Goal: Task Accomplishment & Management: Manage account settings

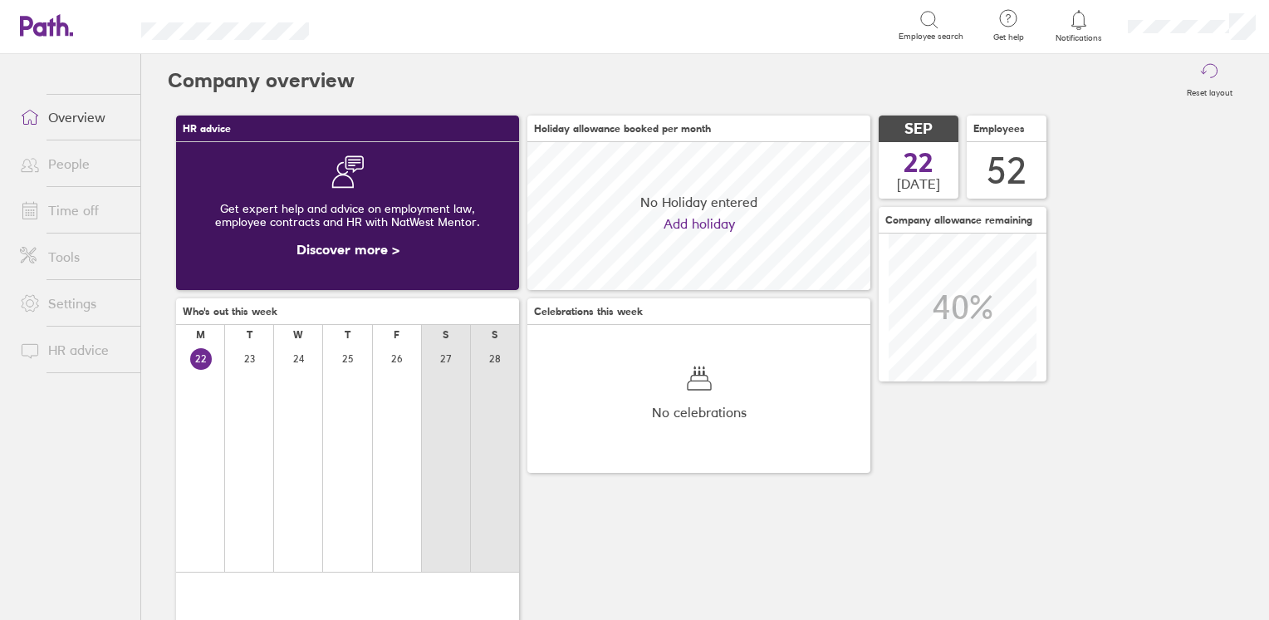
scroll to position [147, 343]
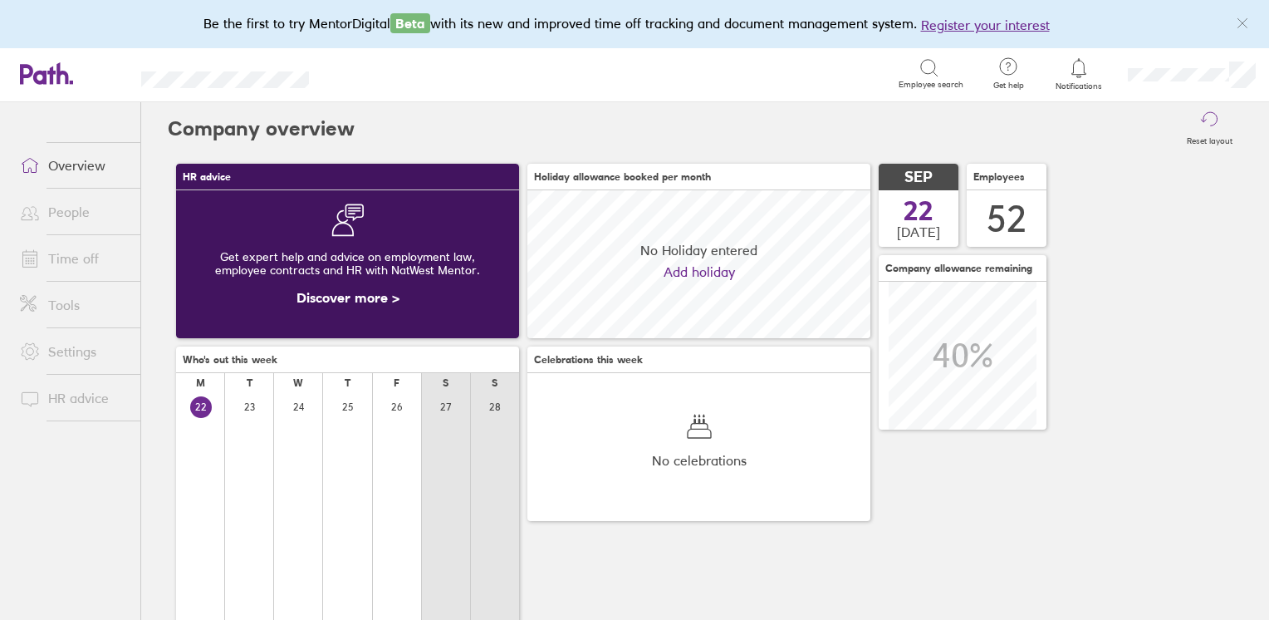
click at [83, 216] on link "People" at bounding box center [74, 211] width 134 height 33
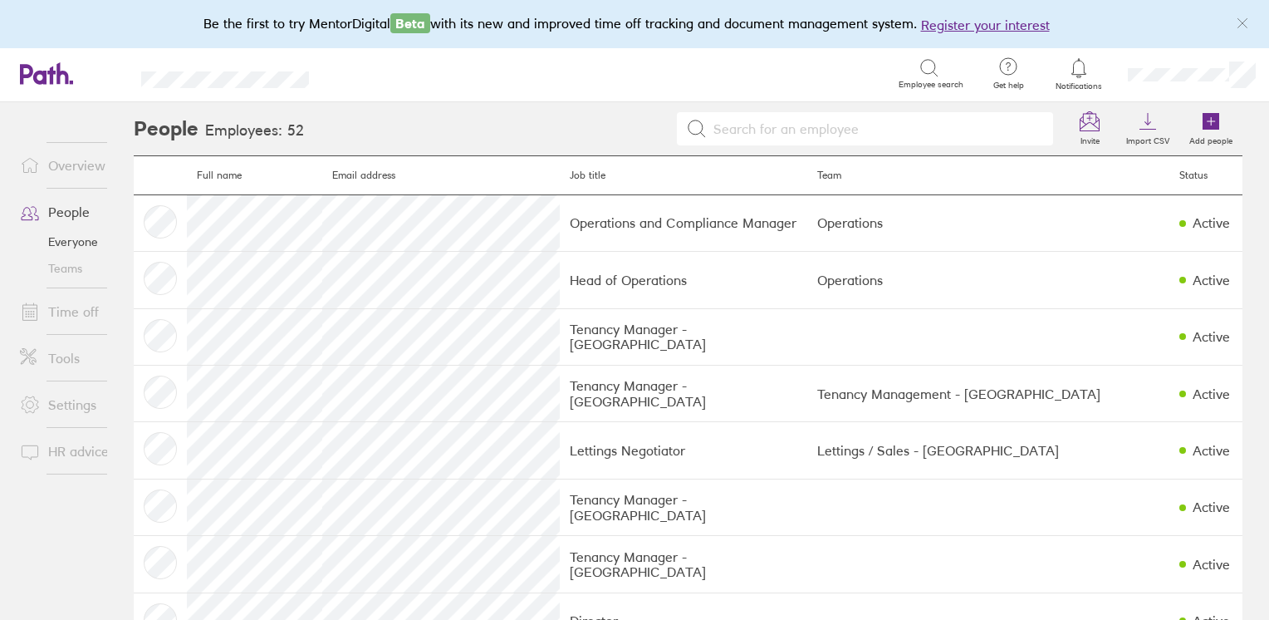
click at [76, 311] on link "Time off" at bounding box center [74, 311] width 134 height 33
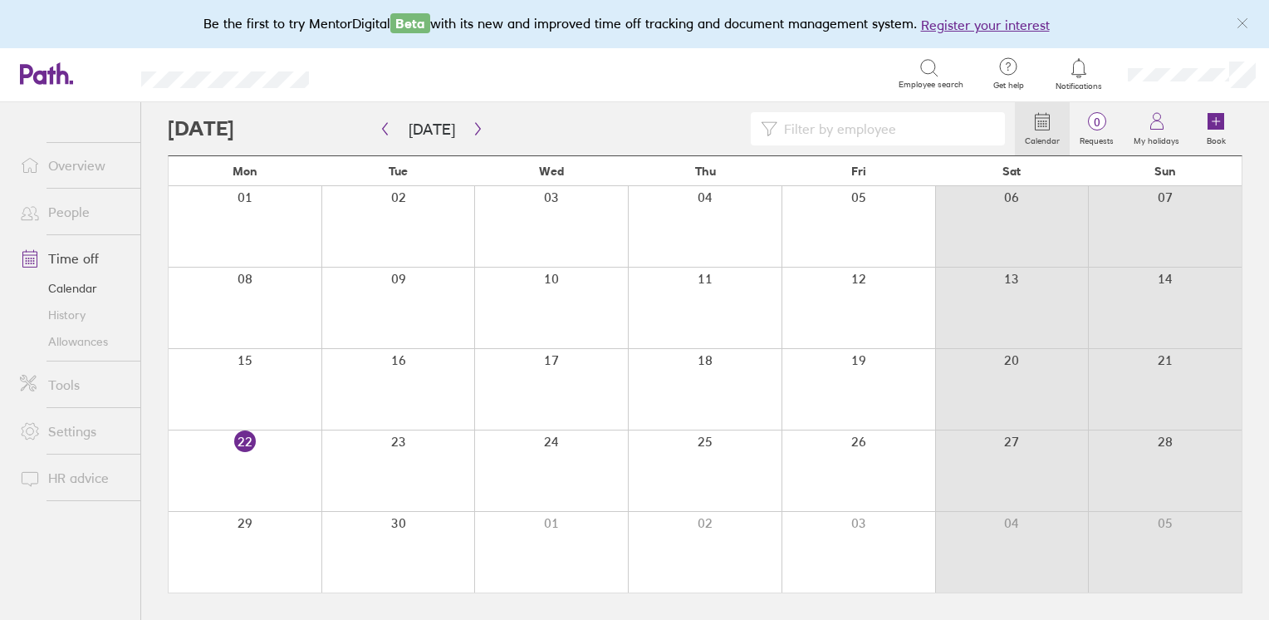
click at [101, 161] on link "Overview" at bounding box center [74, 165] width 134 height 33
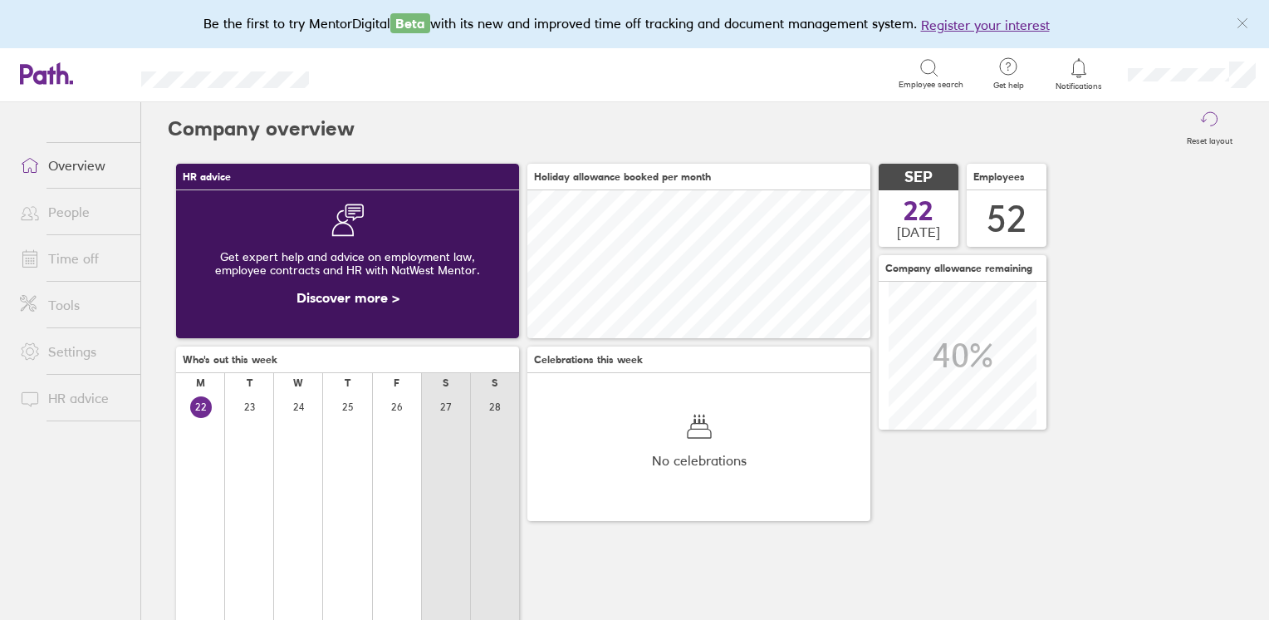
scroll to position [147, 343]
click at [59, 267] on link "Time off" at bounding box center [74, 258] width 134 height 33
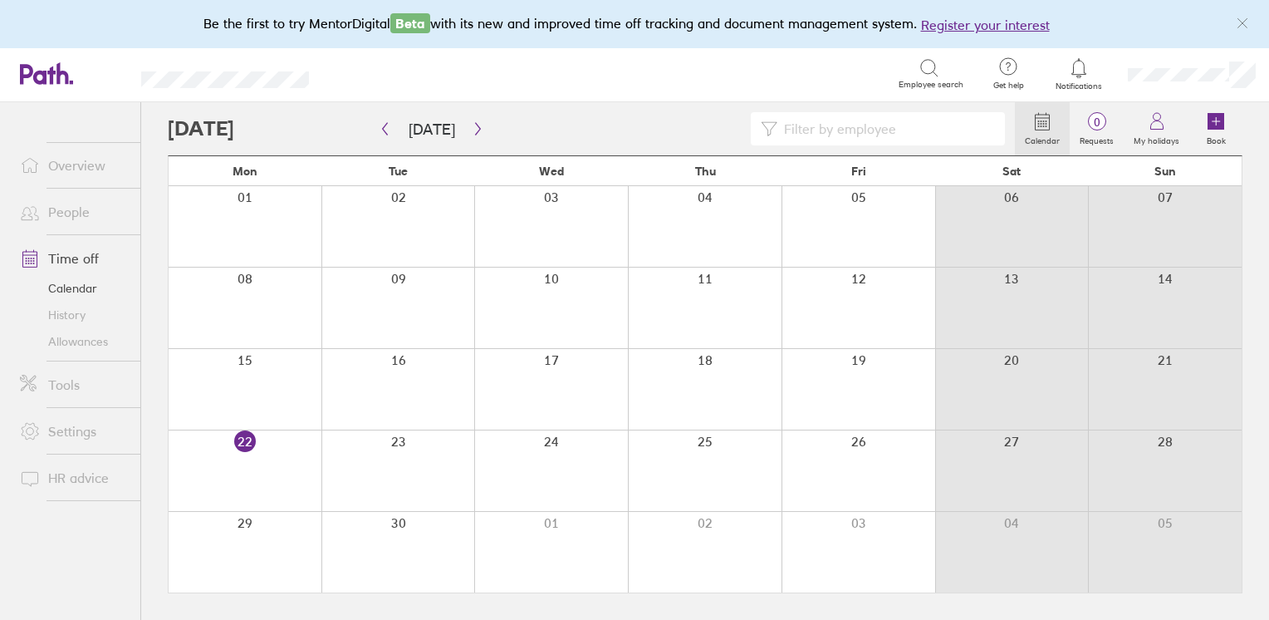
click at [81, 211] on link "People" at bounding box center [74, 211] width 134 height 33
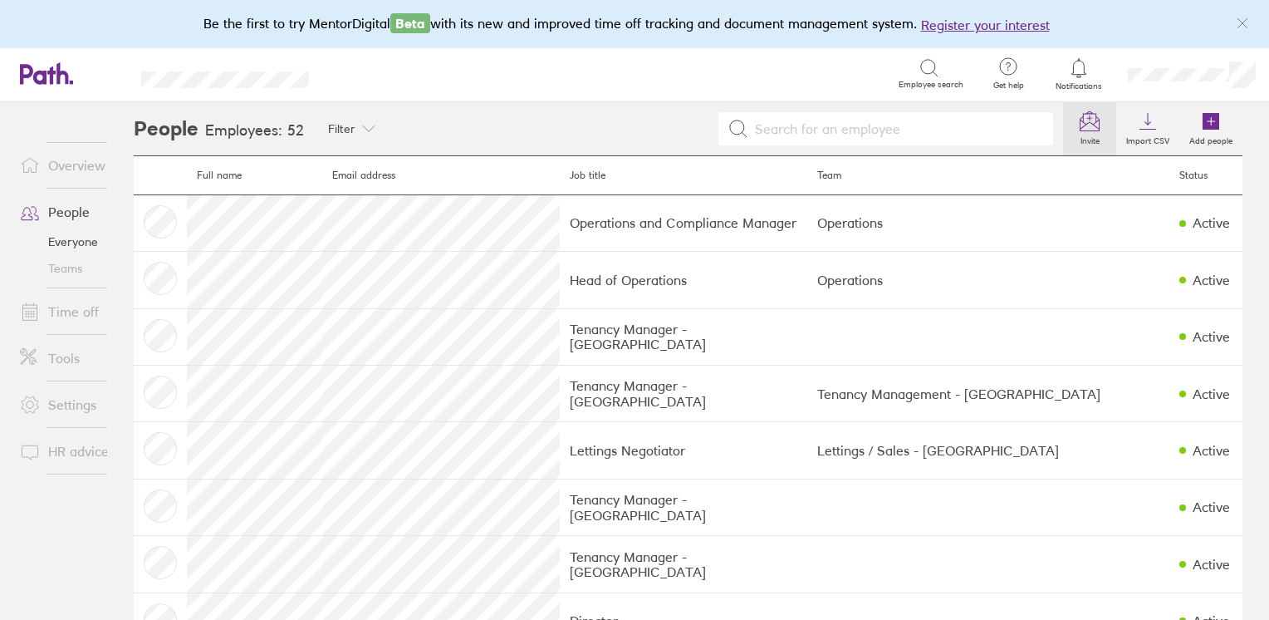
click at [1071, 131] on label "Invite" at bounding box center [1090, 138] width 39 height 15
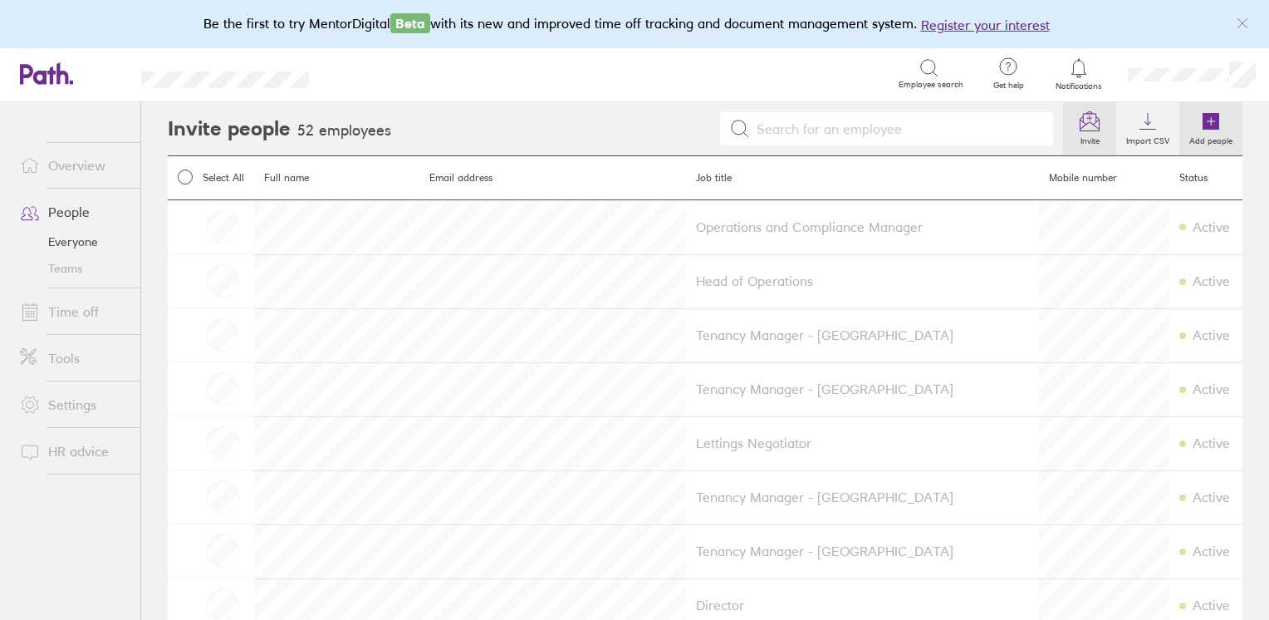
click at [1217, 144] on label "Add people" at bounding box center [1210, 138] width 63 height 15
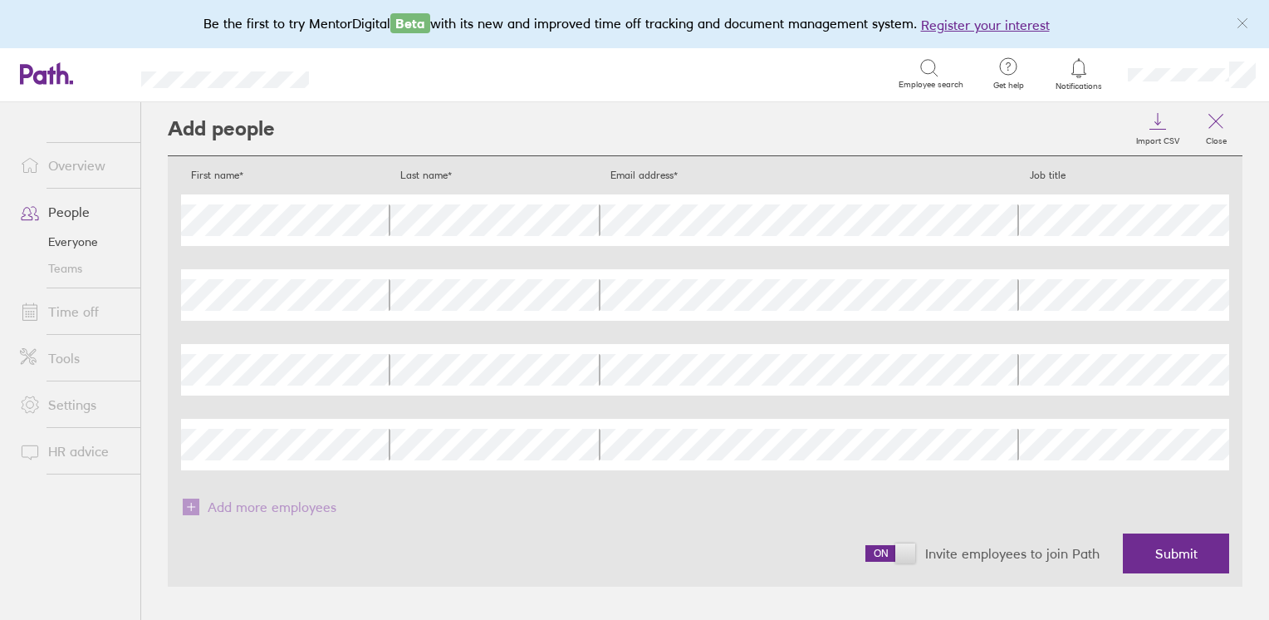
scroll to position [0, 10]
click at [1168, 554] on span "Submit" at bounding box center [1176, 553] width 42 height 15
click at [1139, 547] on button "Submit" at bounding box center [1176, 553] width 106 height 40
click at [75, 205] on link "People" at bounding box center [74, 211] width 134 height 33
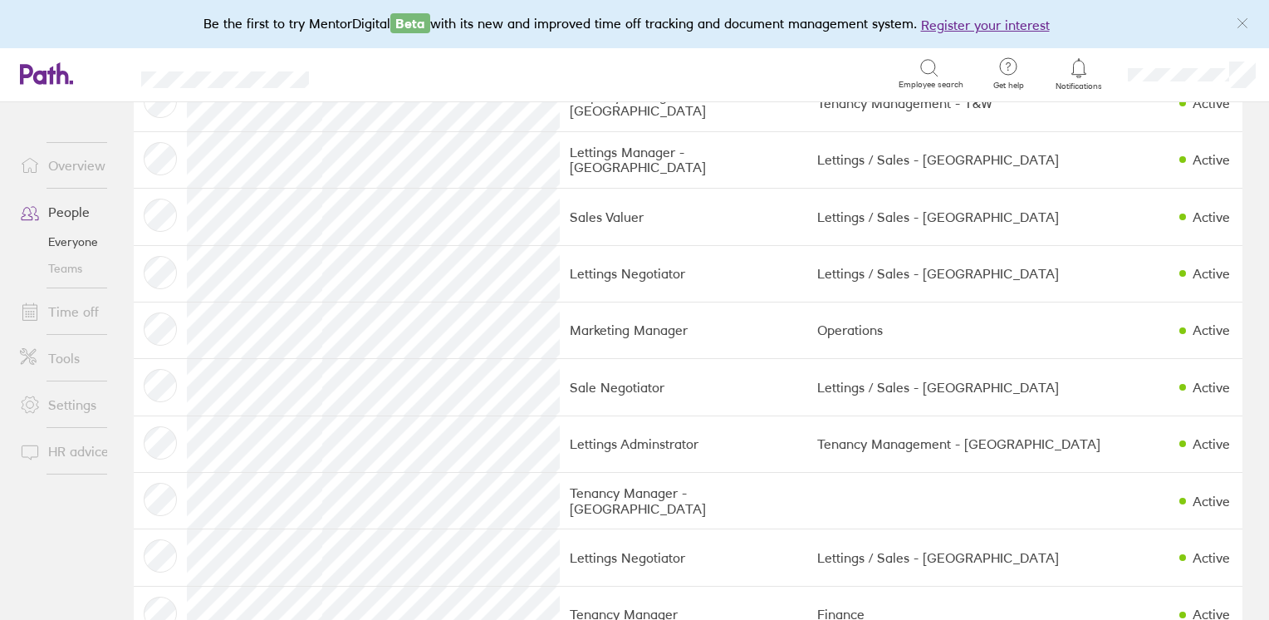
scroll to position [1086, 0]
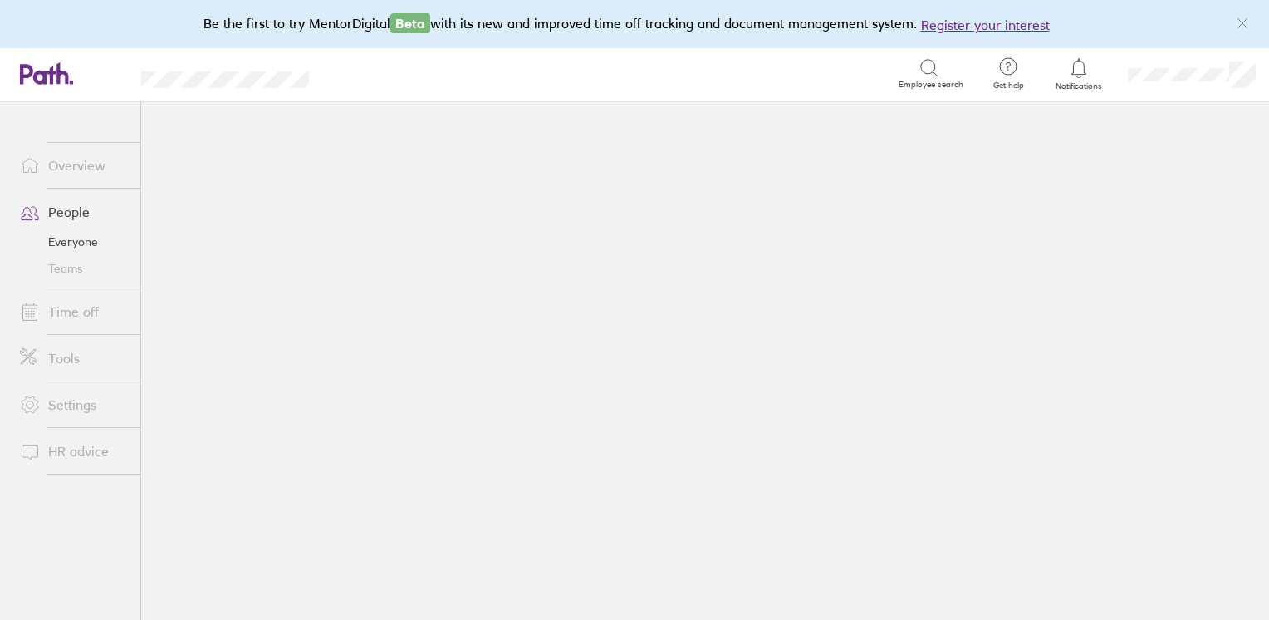
click at [53, 205] on link "People" at bounding box center [74, 211] width 134 height 33
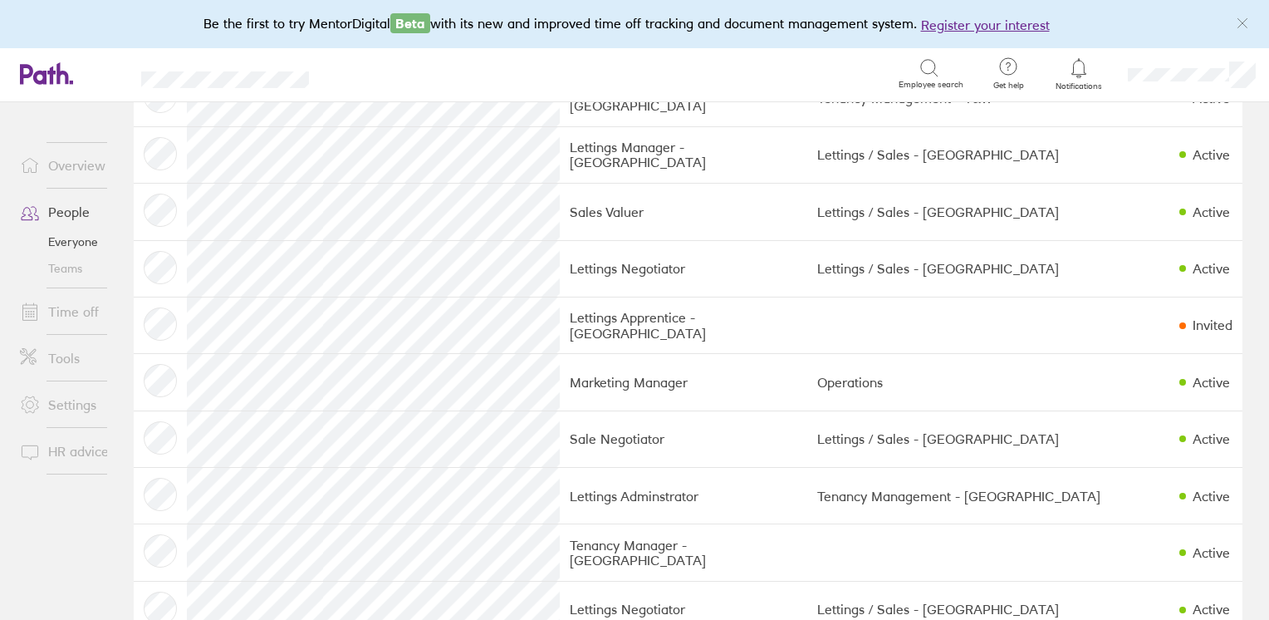
scroll to position [1123, 0]
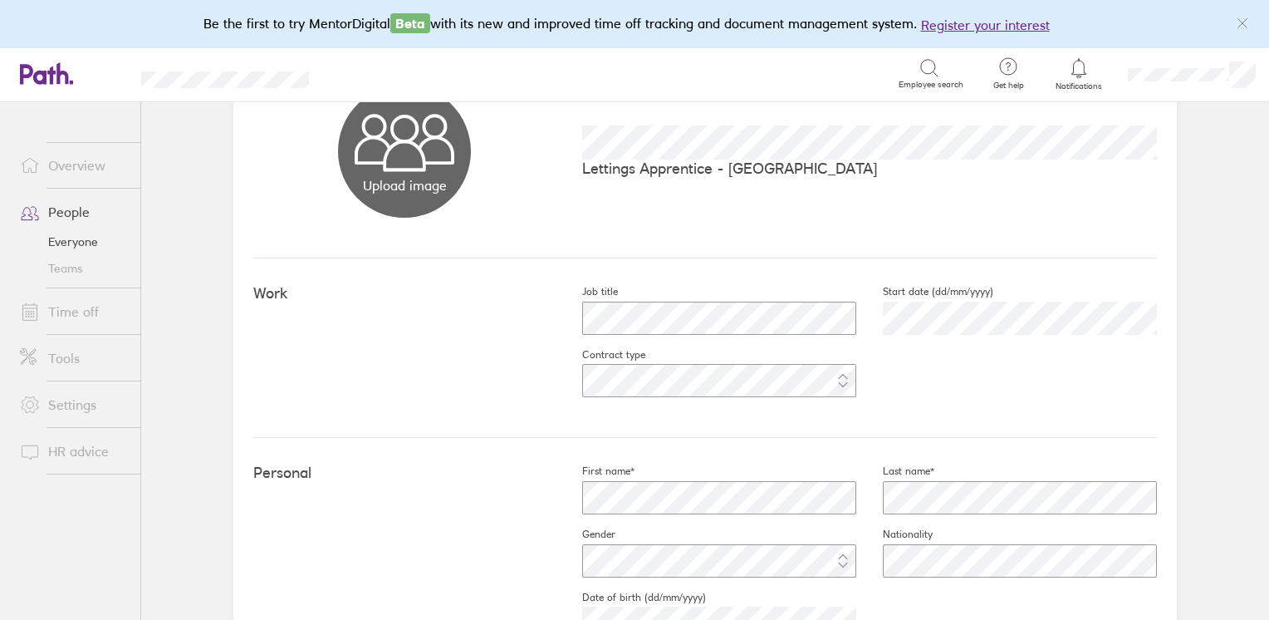
scroll to position [127, 0]
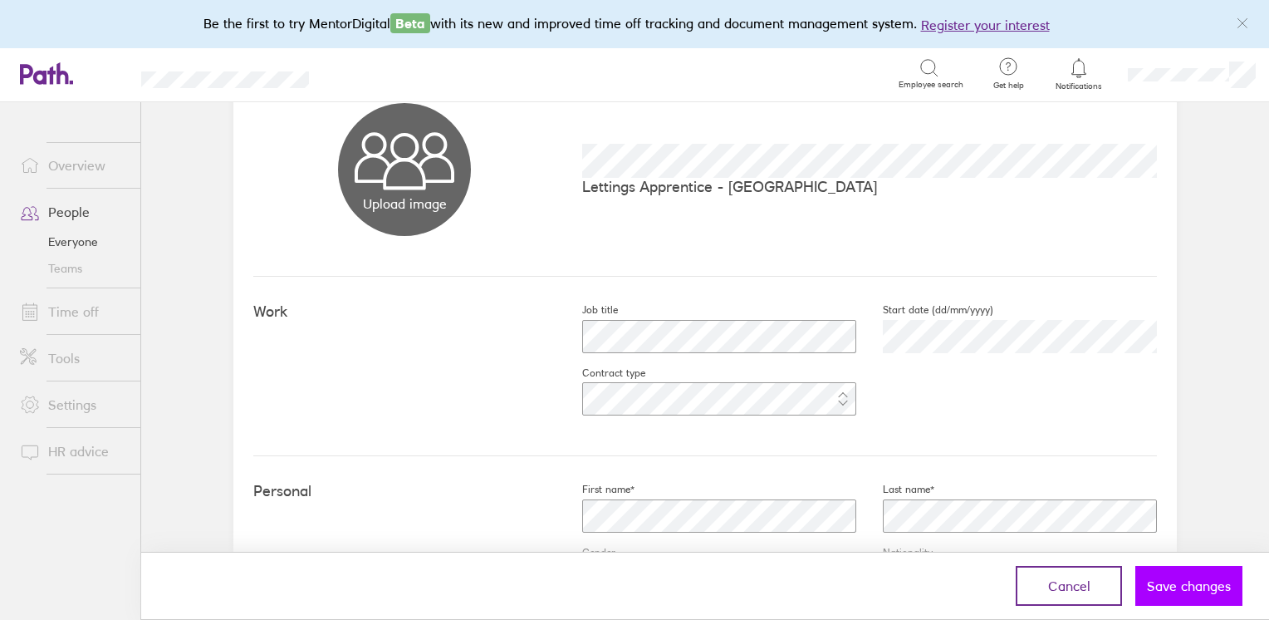
click at [1165, 583] on span "Save changes" at bounding box center [1189, 585] width 84 height 15
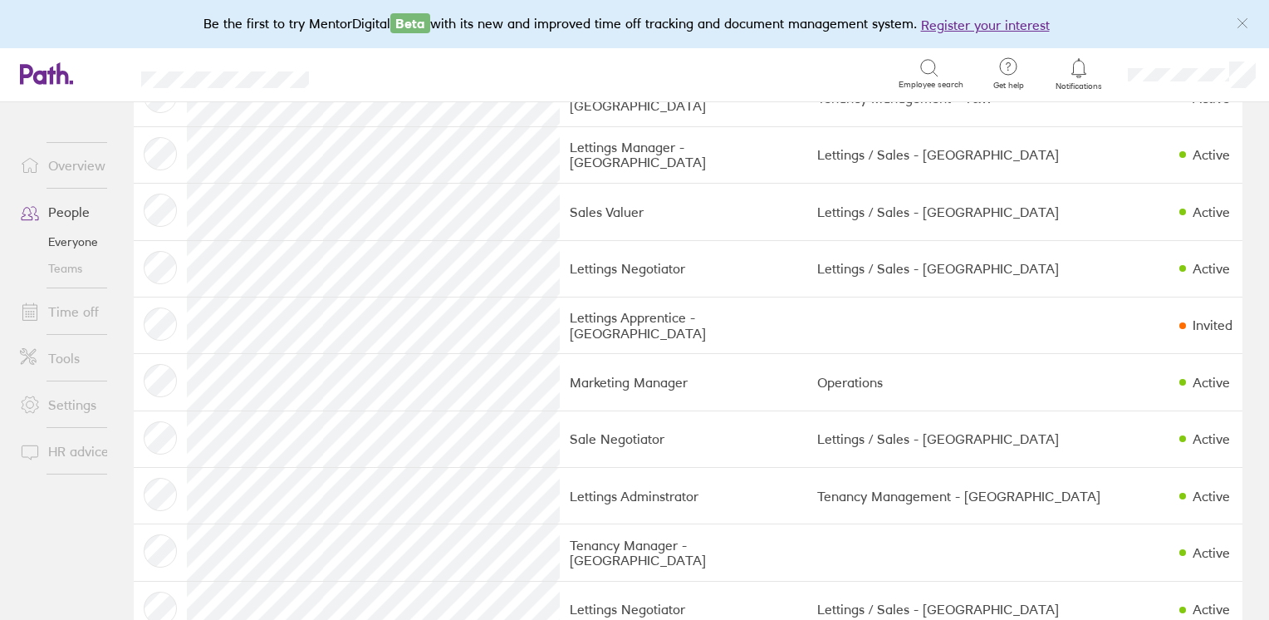
scroll to position [1162, 0]
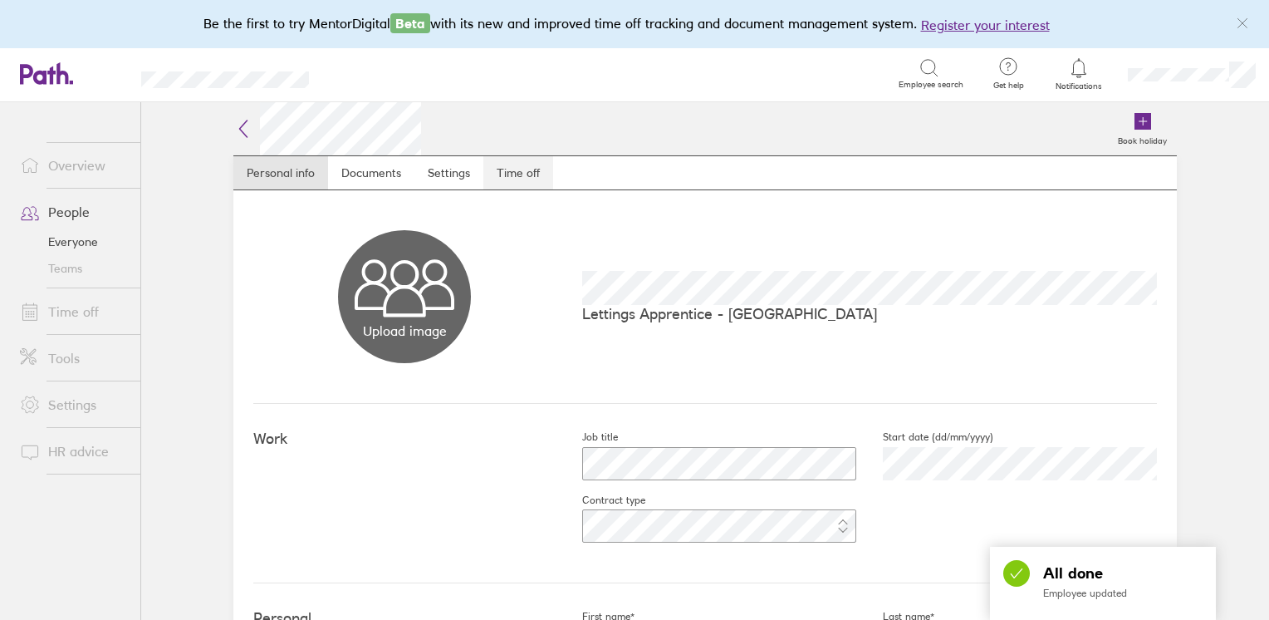
click at [528, 174] on link "Time off" at bounding box center [518, 172] width 70 height 33
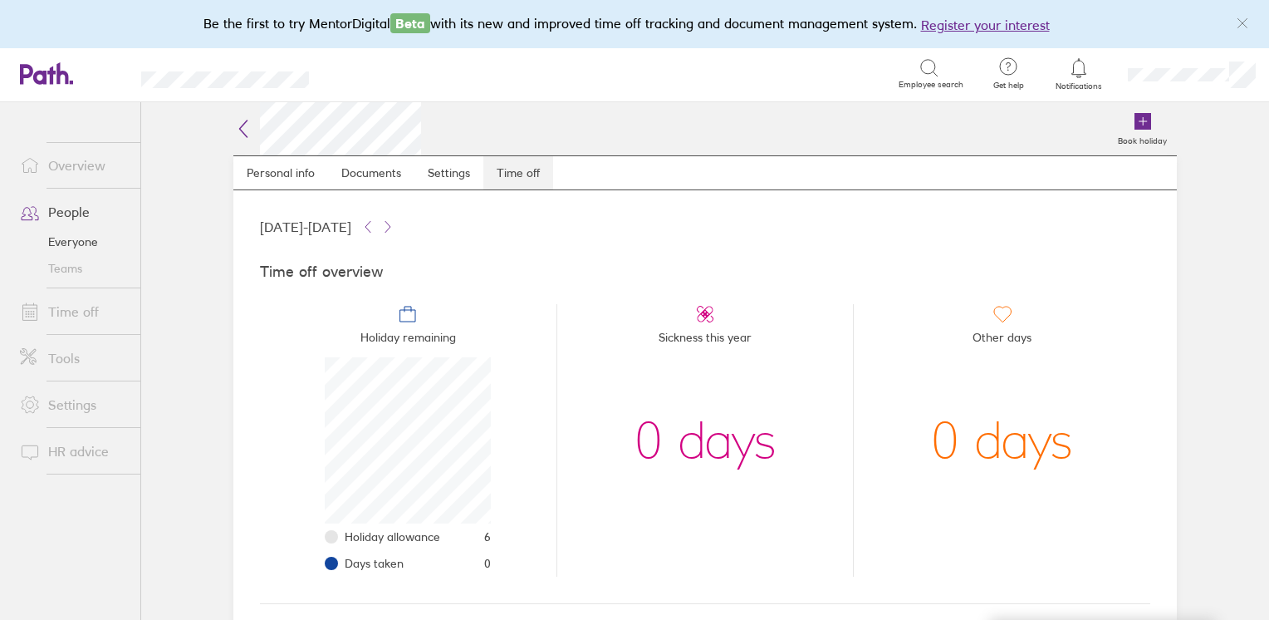
scroll to position [166, 166]
